Goal: Task Accomplishment & Management: Use online tool/utility

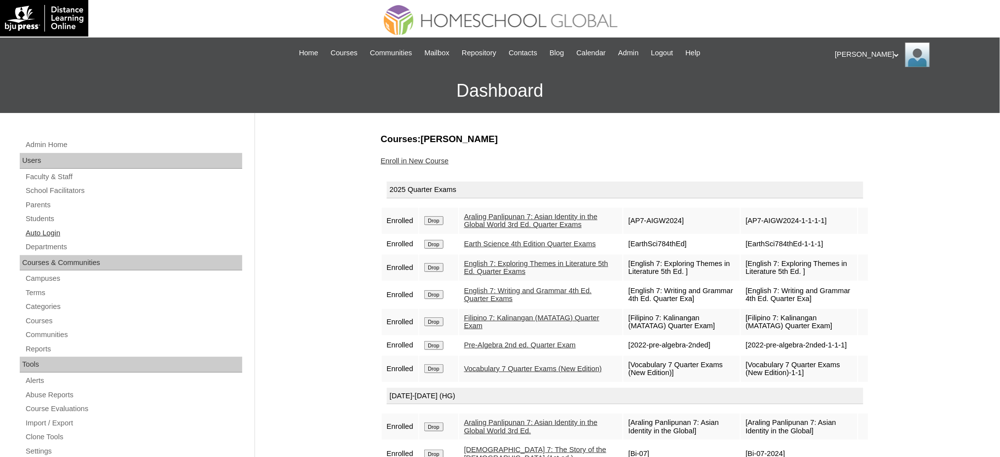
click at [36, 236] on link "Auto Login" at bounding box center [134, 233] width 218 height 12
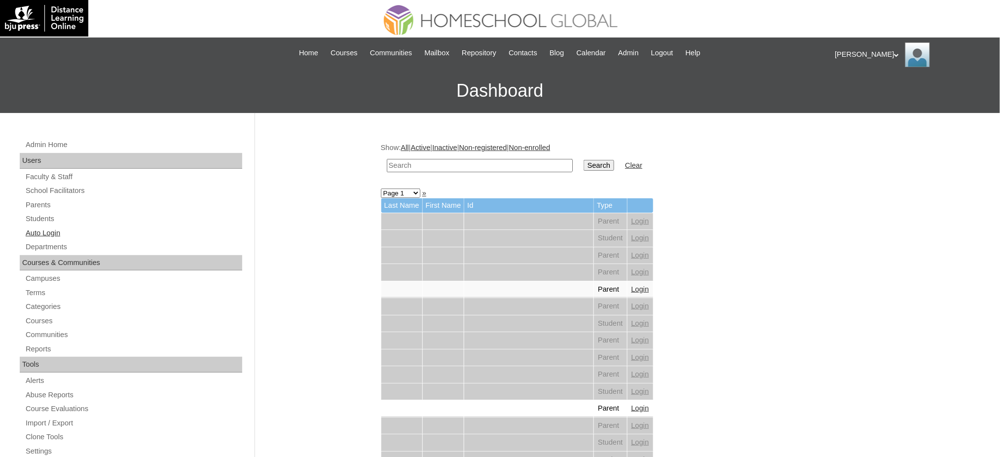
click at [59, 230] on link "Auto Login" at bounding box center [134, 233] width 218 height 12
click at [432, 165] on input "text" at bounding box center [480, 165] width 186 height 13
paste input "Benasa,"
type input "Benasa"
click at [584, 160] on input "Search" at bounding box center [599, 165] width 31 height 11
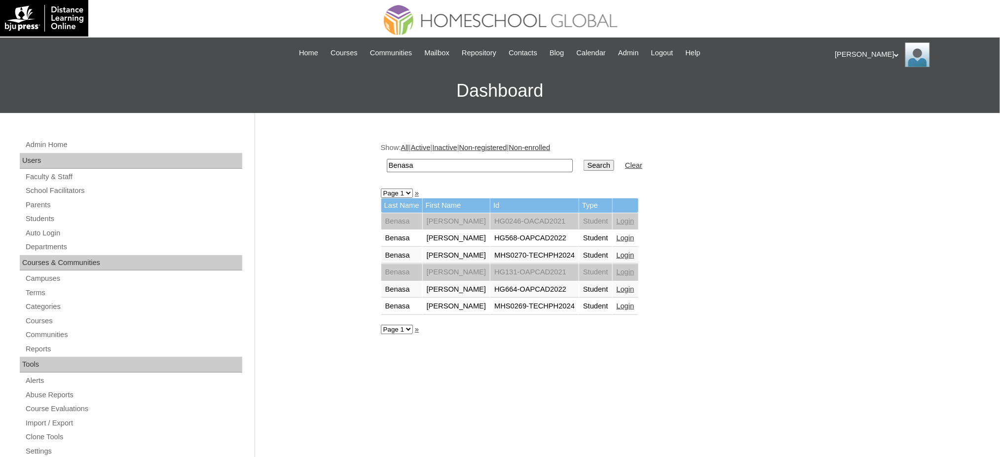
click at [618, 302] on link "Login" at bounding box center [626, 306] width 18 height 8
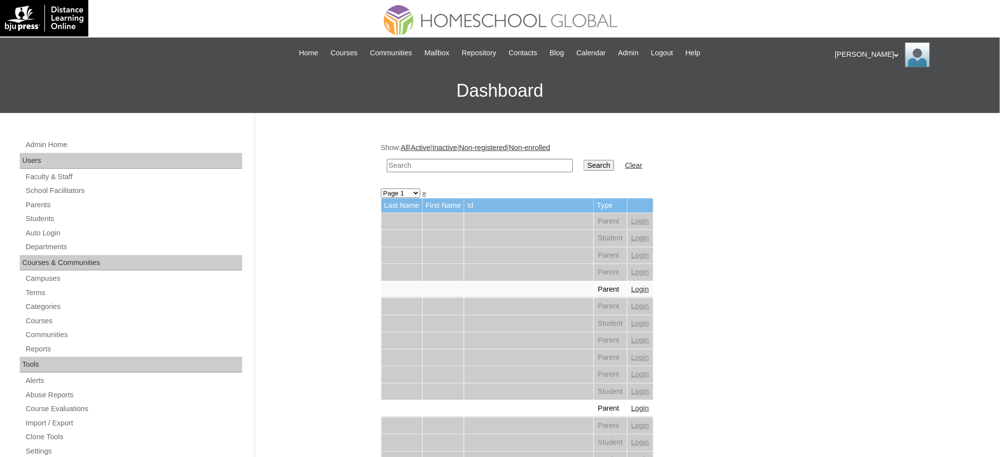
click at [479, 167] on input "text" at bounding box center [480, 165] width 186 height 13
paste input "Anzea Remielle"
type input "Anzea Remielle"
click at [584, 165] on input "Search" at bounding box center [599, 165] width 31 height 11
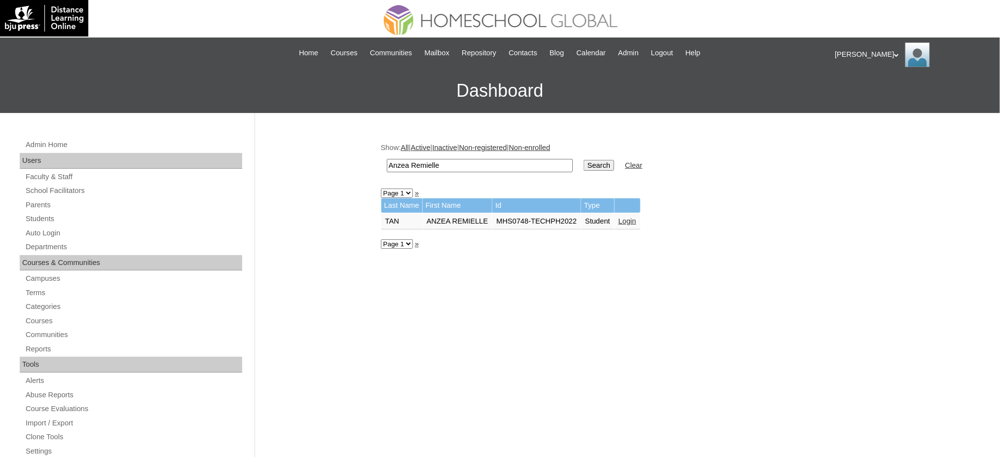
click at [619, 219] on link "Login" at bounding box center [628, 221] width 18 height 8
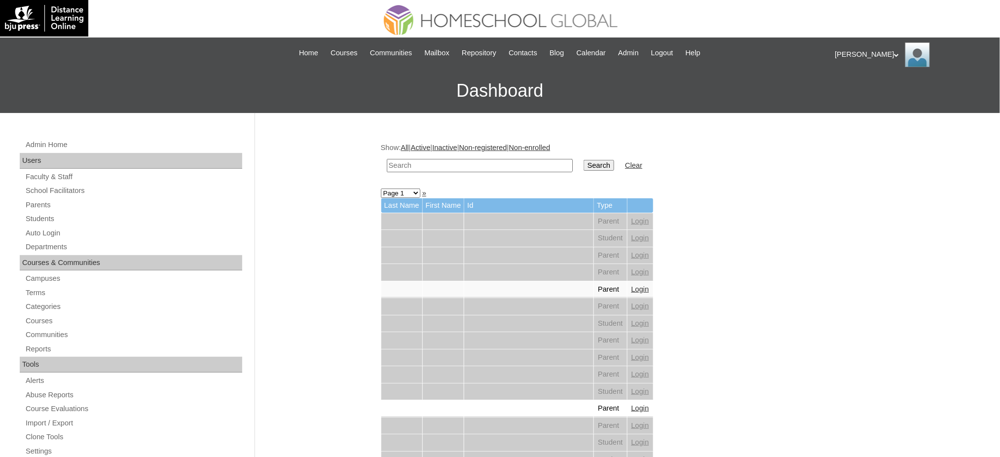
click at [504, 167] on input "text" at bounding box center [480, 165] width 186 height 13
paste input "[PERSON_NAME]"
type input "[PERSON_NAME]"
click at [584, 165] on input "Search" at bounding box center [599, 165] width 31 height 11
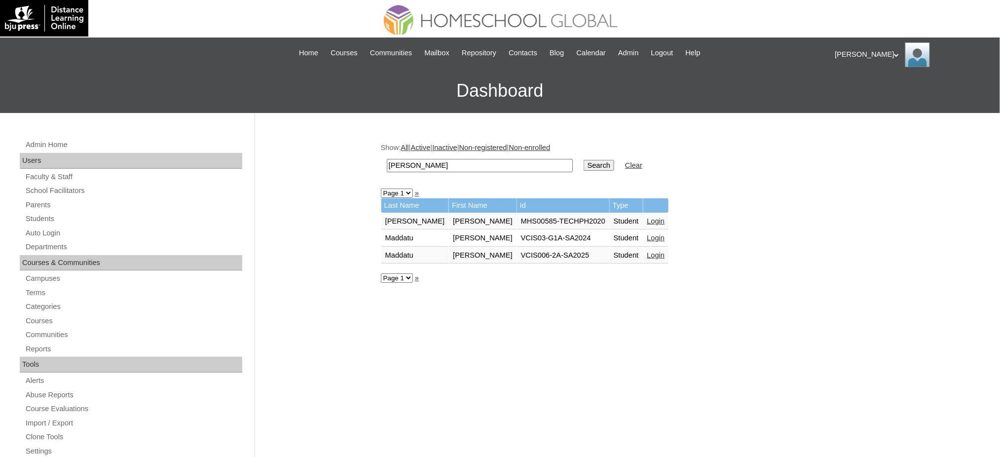
click at [647, 217] on link "Login" at bounding box center [656, 221] width 18 height 8
